Goal: Task Accomplishment & Management: Manage account settings

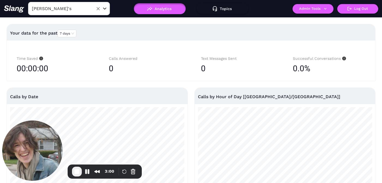
click at [72, 9] on input "Amelia Gene's" at bounding box center [61, 8] width 60 height 8
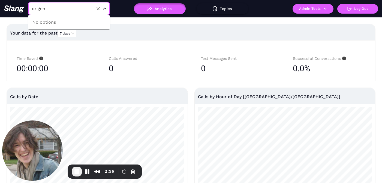
type input "Amelia Gene's"
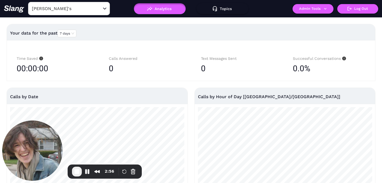
click at [160, 27] on div "Your data for the past 7 days" at bounding box center [191, 33] width 362 height 13
click at [306, 7] on button "Admin Tools" at bounding box center [312, 9] width 41 height 10
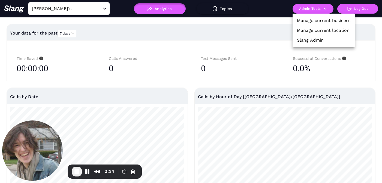
click at [320, 31] on link "Manage current location" at bounding box center [323, 30] width 53 height 7
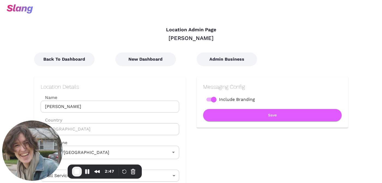
type input "[US_STATE] Time"
drag, startPoint x: 174, startPoint y: 38, endPoint x: 220, endPoint y: 38, distance: 46.3
click at [220, 38] on div "Origen Gilbert" at bounding box center [191, 38] width 314 height 7
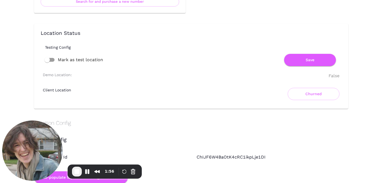
scroll to position [390, 0]
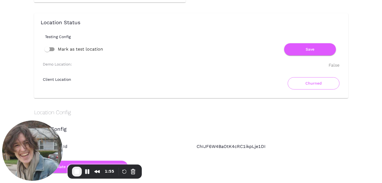
click at [320, 81] on button "Churned" at bounding box center [313, 83] width 52 height 12
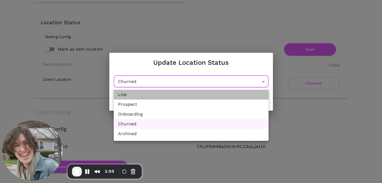
click at [144, 95] on li "Live" at bounding box center [191, 95] width 155 height 10
type input "Active"
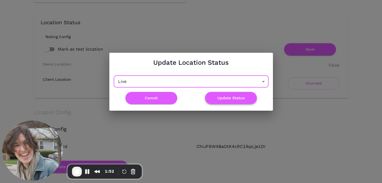
click at [224, 101] on button "Update Status" at bounding box center [231, 98] width 52 height 12
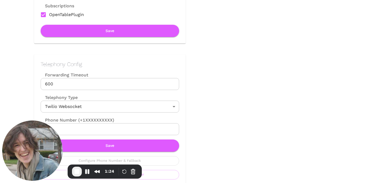
scroll to position [240, 0]
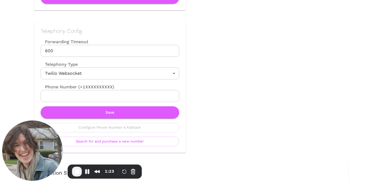
click at [145, 95] on input "Phone Number (+1XXXXXXXXXX)" at bounding box center [110, 96] width 138 height 12
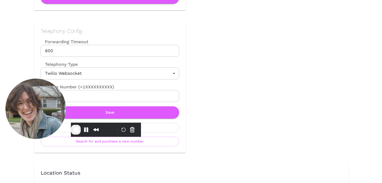
click at [123, 95] on input "Phone Number (+1XXXXXXXXXX)" at bounding box center [110, 96] width 138 height 12
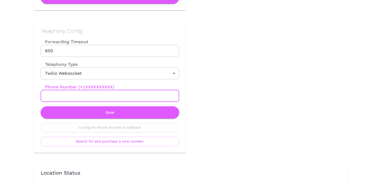
scroll to position [0, 0]
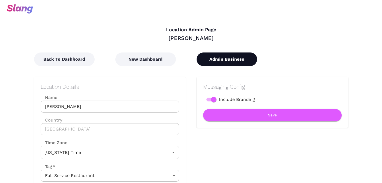
click at [219, 63] on button "Admin Business" at bounding box center [226, 60] width 60 height 14
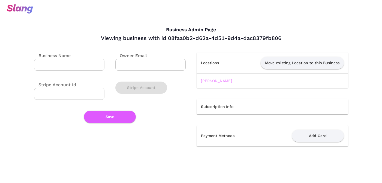
click at [214, 81] on link "[PERSON_NAME]" at bounding box center [216, 81] width 31 height 4
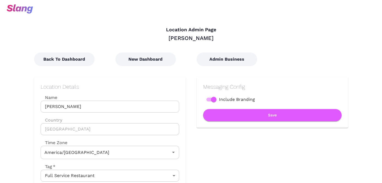
type input "[US_STATE] Time"
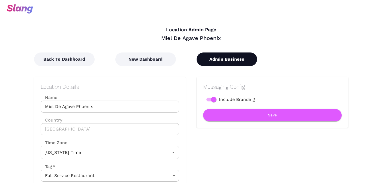
click at [223, 61] on button "Admin Business" at bounding box center [226, 60] width 60 height 14
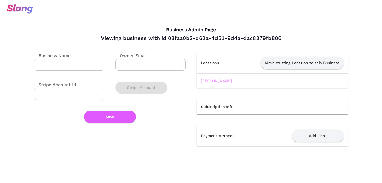
click at [211, 81] on link "[PERSON_NAME]" at bounding box center [216, 81] width 31 height 4
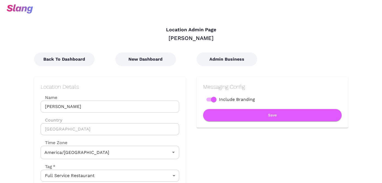
type input "[US_STATE] Time"
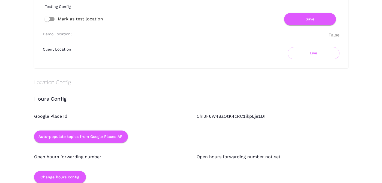
scroll to position [378, 0]
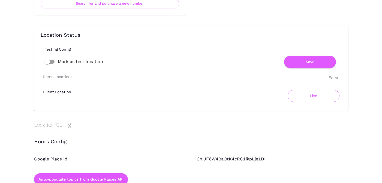
click at [306, 98] on button "Live" at bounding box center [313, 96] width 52 height 12
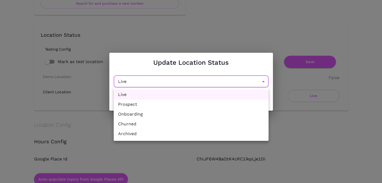
click at [155, 126] on li "Churned" at bounding box center [191, 124] width 155 height 10
type input "Churned"
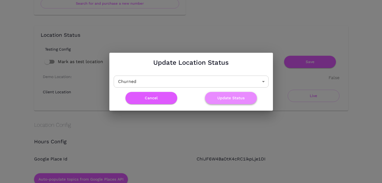
click at [225, 96] on button "Update Status" at bounding box center [231, 98] width 52 height 12
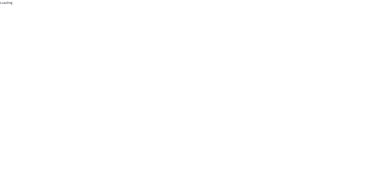
scroll to position [0, 0]
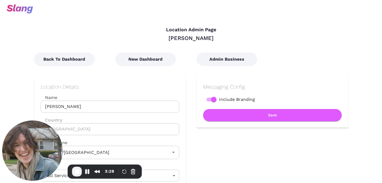
type input "[US_STATE] Time"
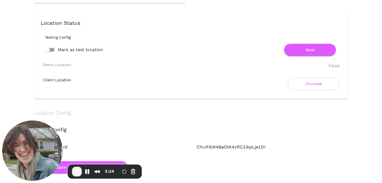
scroll to position [391, 0]
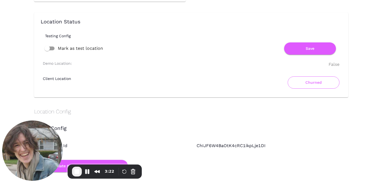
click at [310, 81] on button "Churned" at bounding box center [313, 83] width 52 height 12
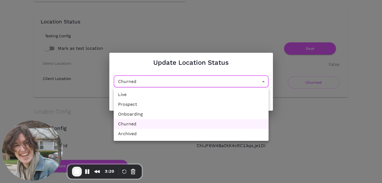
click at [160, 97] on li "Live" at bounding box center [191, 95] width 155 height 10
type input "Active"
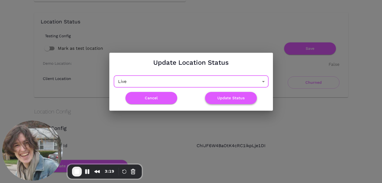
click at [234, 99] on button "Update Status" at bounding box center [231, 98] width 52 height 12
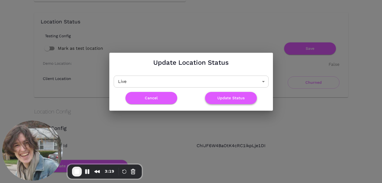
scroll to position [0, 0]
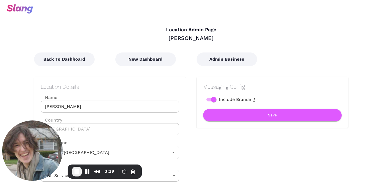
type input "[US_STATE] Time"
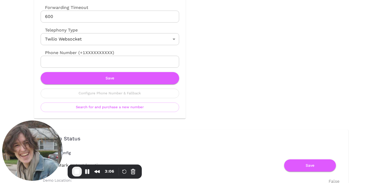
scroll to position [274, 0]
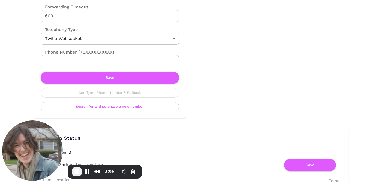
click at [124, 61] on input "Phone Number (+1XXXXXXXXXX)" at bounding box center [110, 61] width 138 height 12
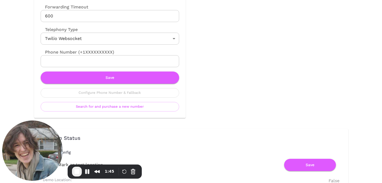
click at [151, 62] on input "Phone Number (+1XXXXXXXXXX)" at bounding box center [110, 61] width 138 height 12
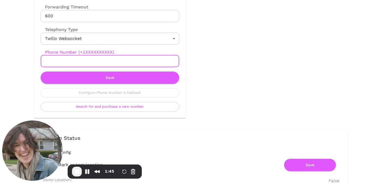
paste input "[PHONE_NUMBER]"
type input "[PHONE_NUMBER]"
click at [119, 80] on button "Save" at bounding box center [110, 78] width 138 height 12
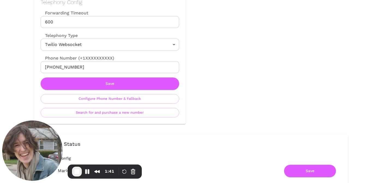
scroll to position [269, 0]
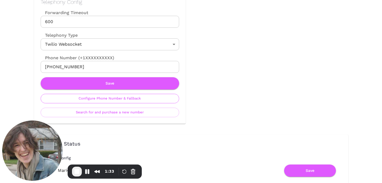
click at [117, 97] on button "Configure Phone Number & Fallback" at bounding box center [110, 99] width 138 height 10
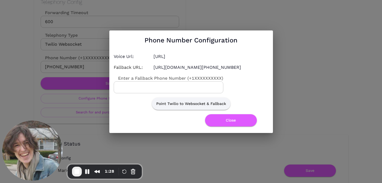
drag, startPoint x: 225, startPoint y: 71, endPoint x: 152, endPoint y: 53, distance: 74.7
click at [152, 53] on div "Voice Url: [URL] Fallback URL: [URL][DOMAIN_NAME][PHONE_NUMBER] Enter a Fallbac…" at bounding box center [188, 79] width 159 height 61
click at [231, 68] on h4 "[URL][DOMAIN_NAME][PHONE_NUMBER]" at bounding box center [210, 67] width 115 height 7
click at [231, 125] on button "Close" at bounding box center [231, 120] width 52 height 12
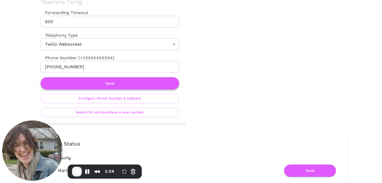
click at [151, 85] on button "Save" at bounding box center [110, 83] width 138 height 12
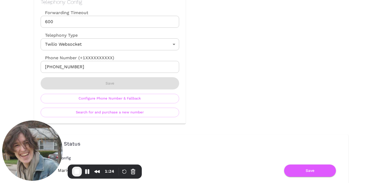
scroll to position [0, 0]
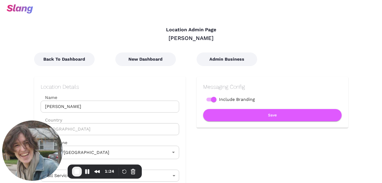
type input "[US_STATE] Time"
